Goal: Transaction & Acquisition: Purchase product/service

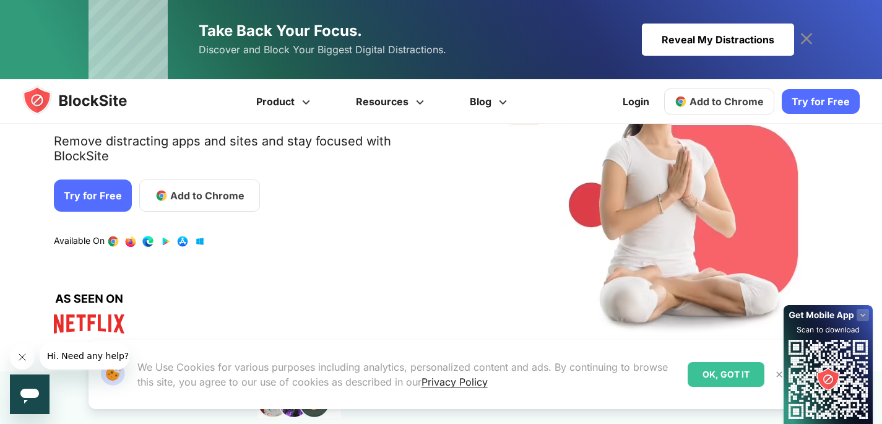
scroll to position [144, 0]
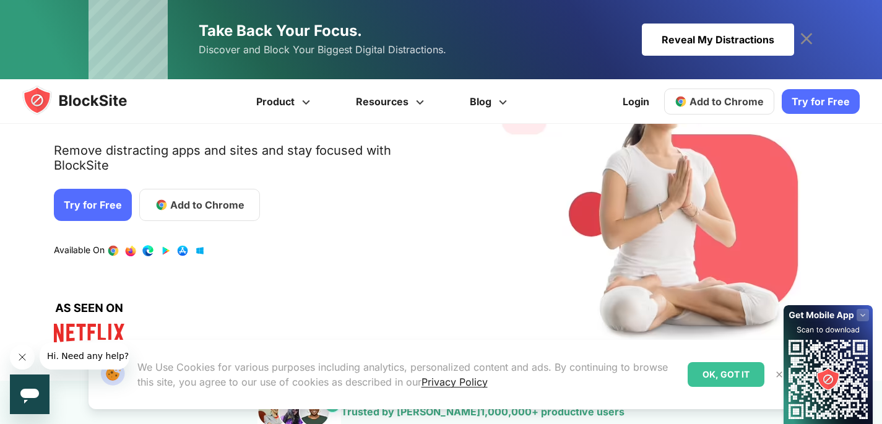
click at [93, 205] on link "Try for Free" at bounding box center [93, 205] width 78 height 32
